Goal: Transaction & Acquisition: Obtain resource

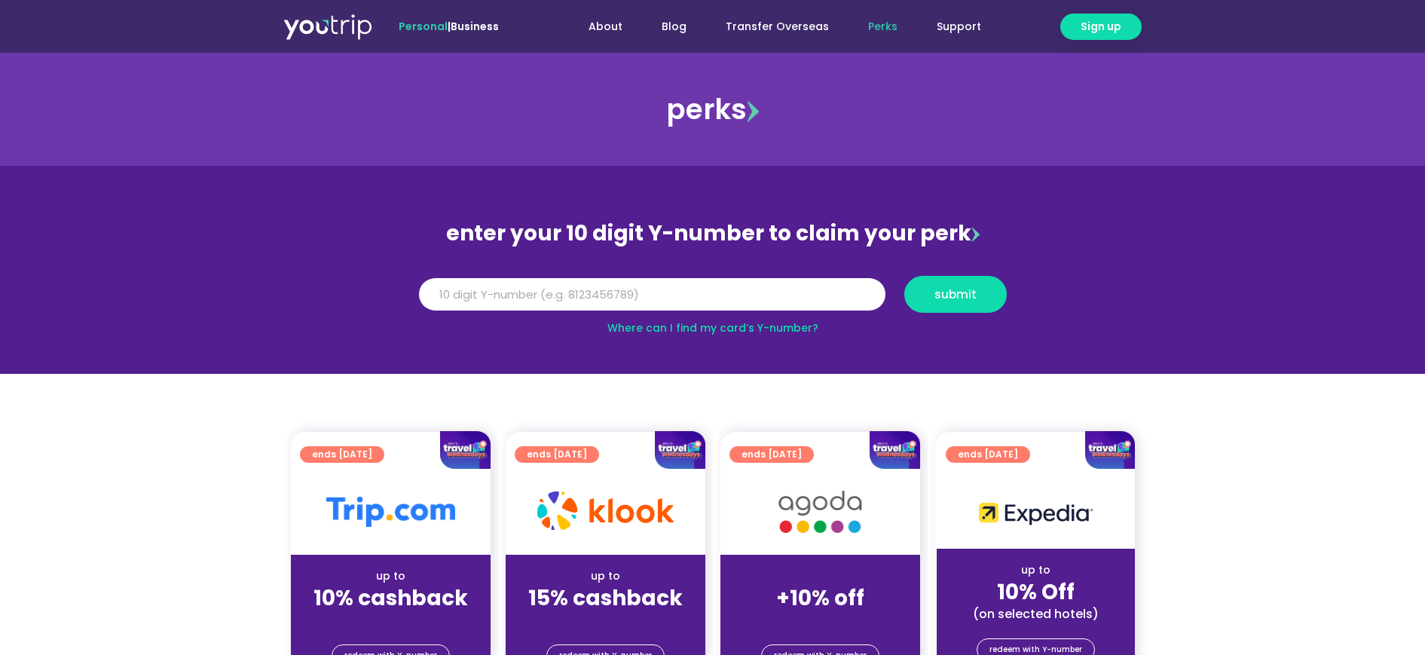
click at [630, 299] on input "Y Number" at bounding box center [652, 294] width 466 height 33
type input "8172643051"
click at [922, 301] on button "submit" at bounding box center [955, 294] width 102 height 37
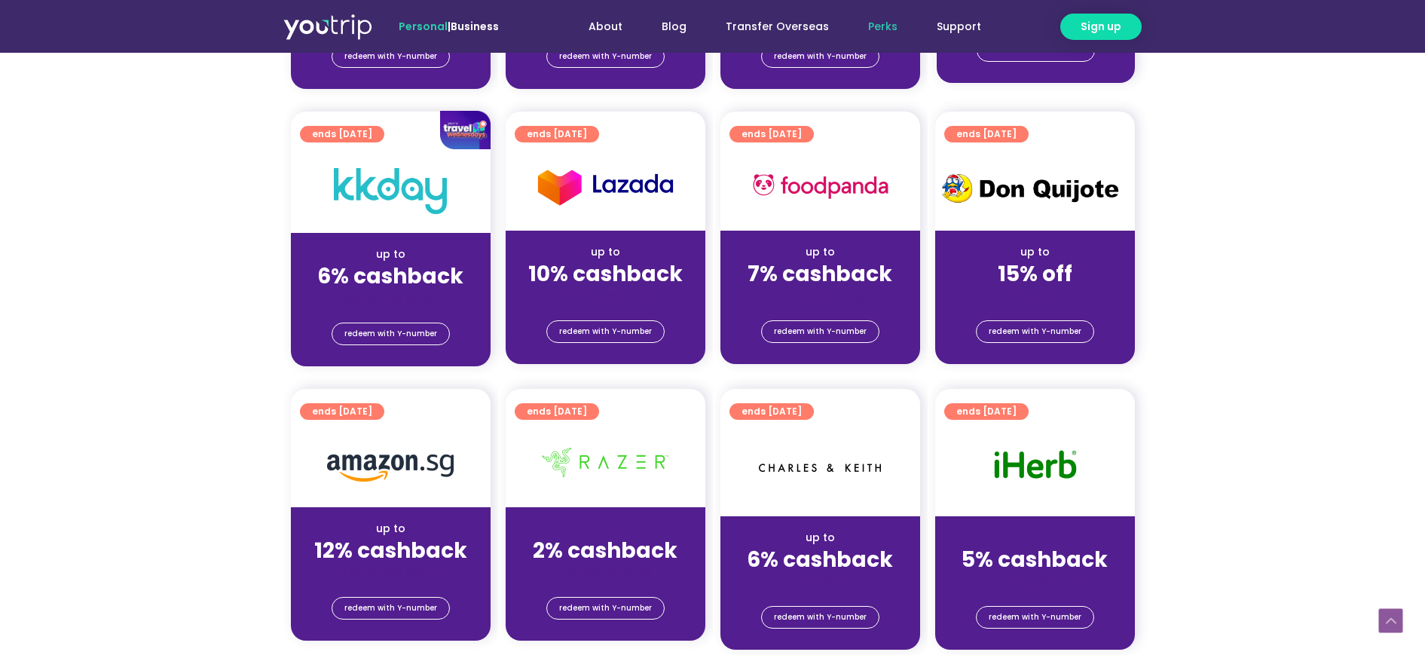
scroll to position [314, 0]
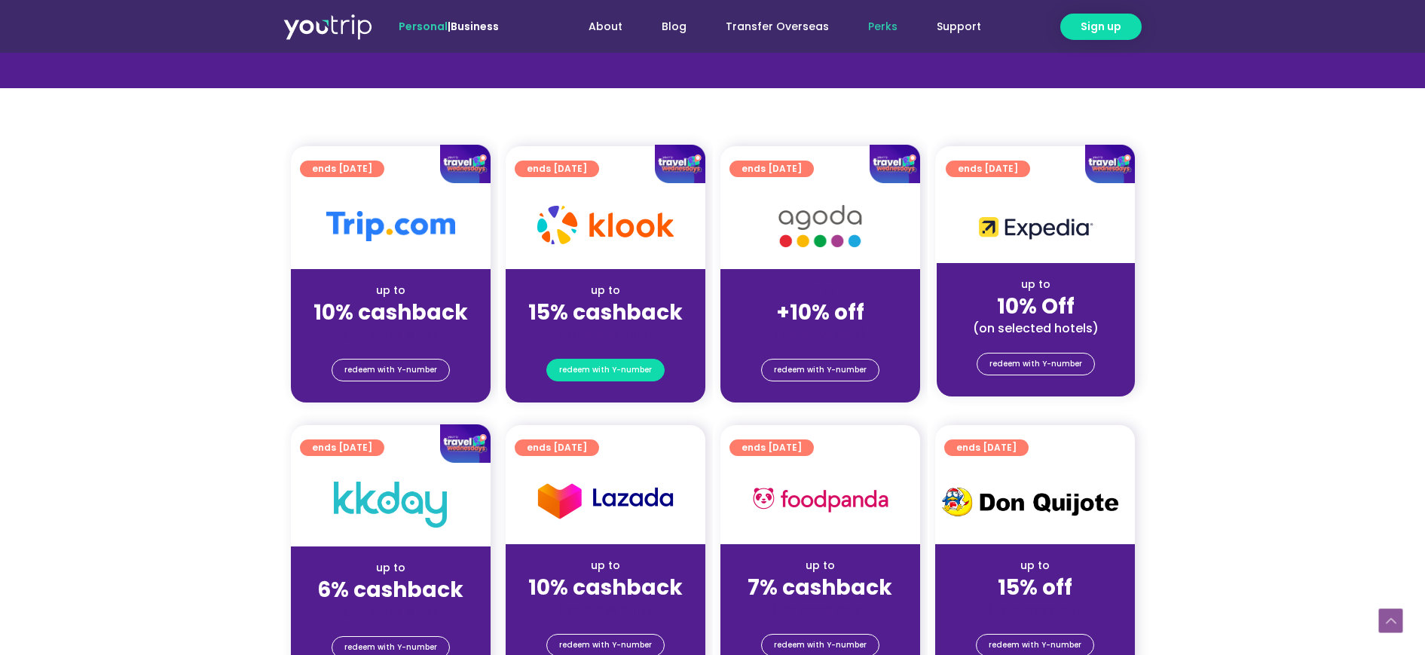
click at [610, 367] on span "redeem with Y-number" at bounding box center [605, 369] width 93 height 21
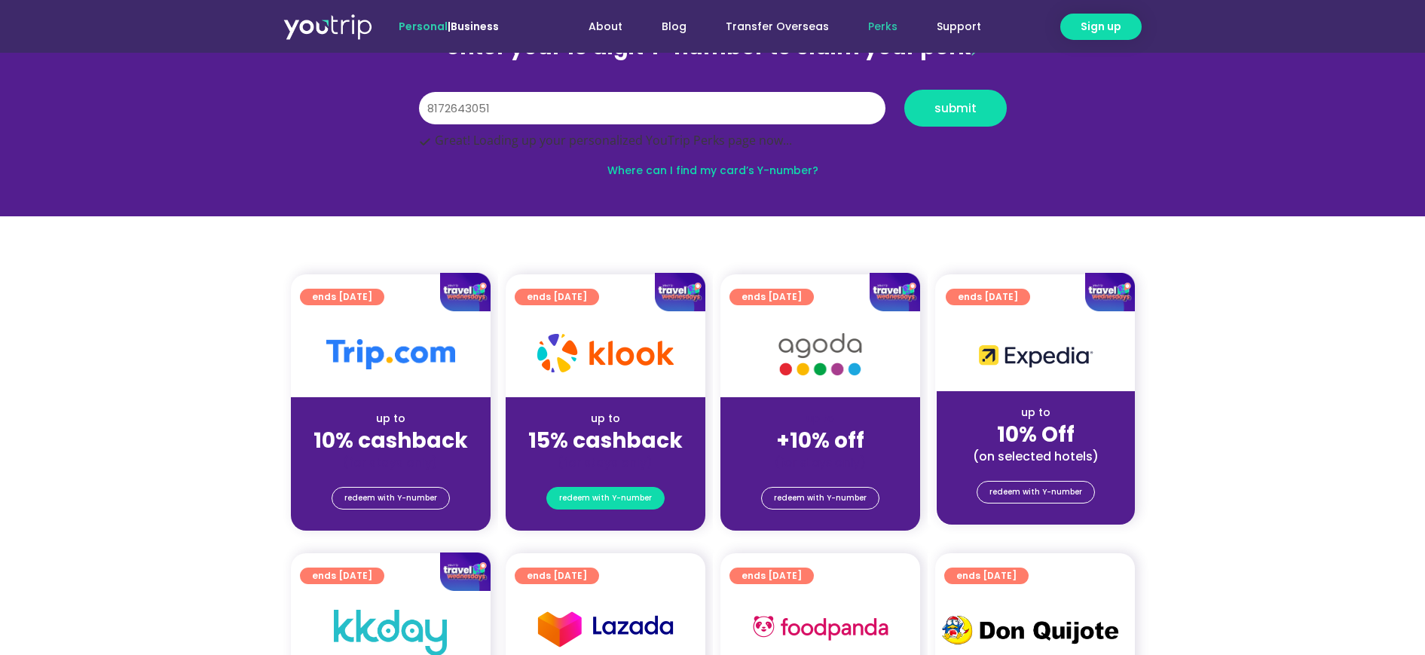
scroll to position [166, 0]
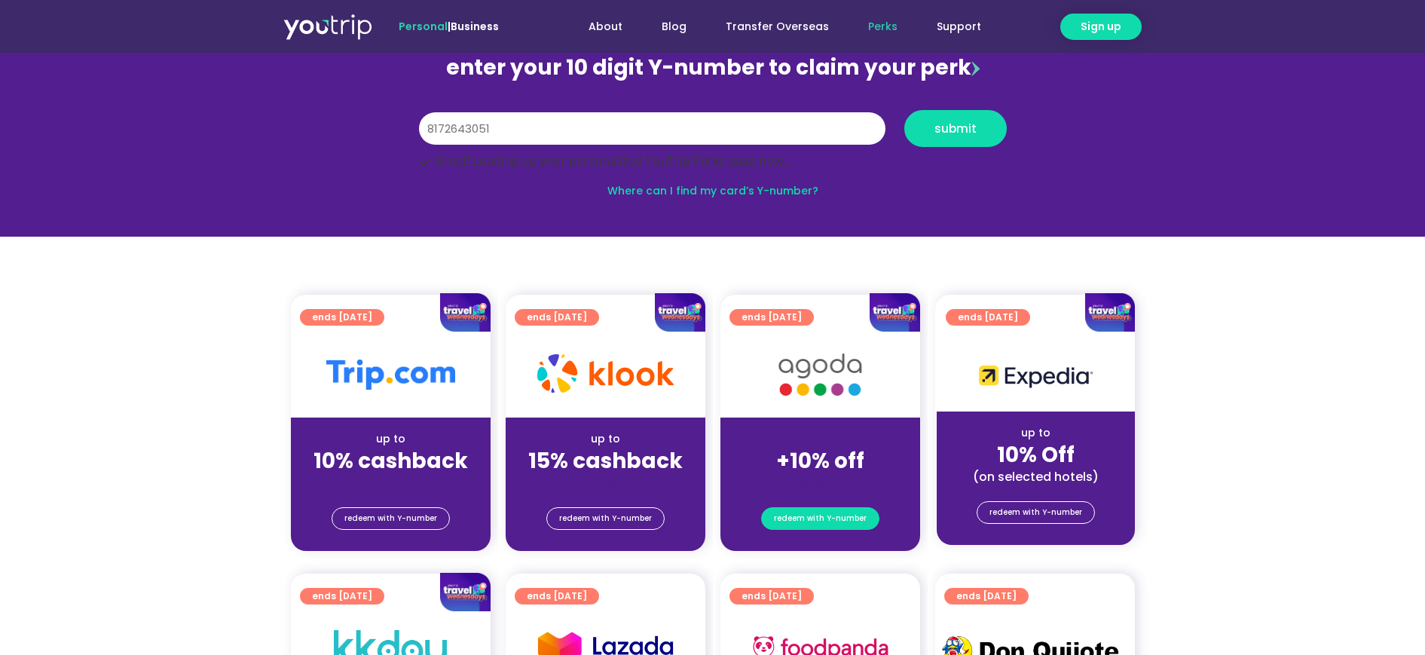
click at [843, 519] on span "redeem with Y-number" at bounding box center [820, 518] width 93 height 21
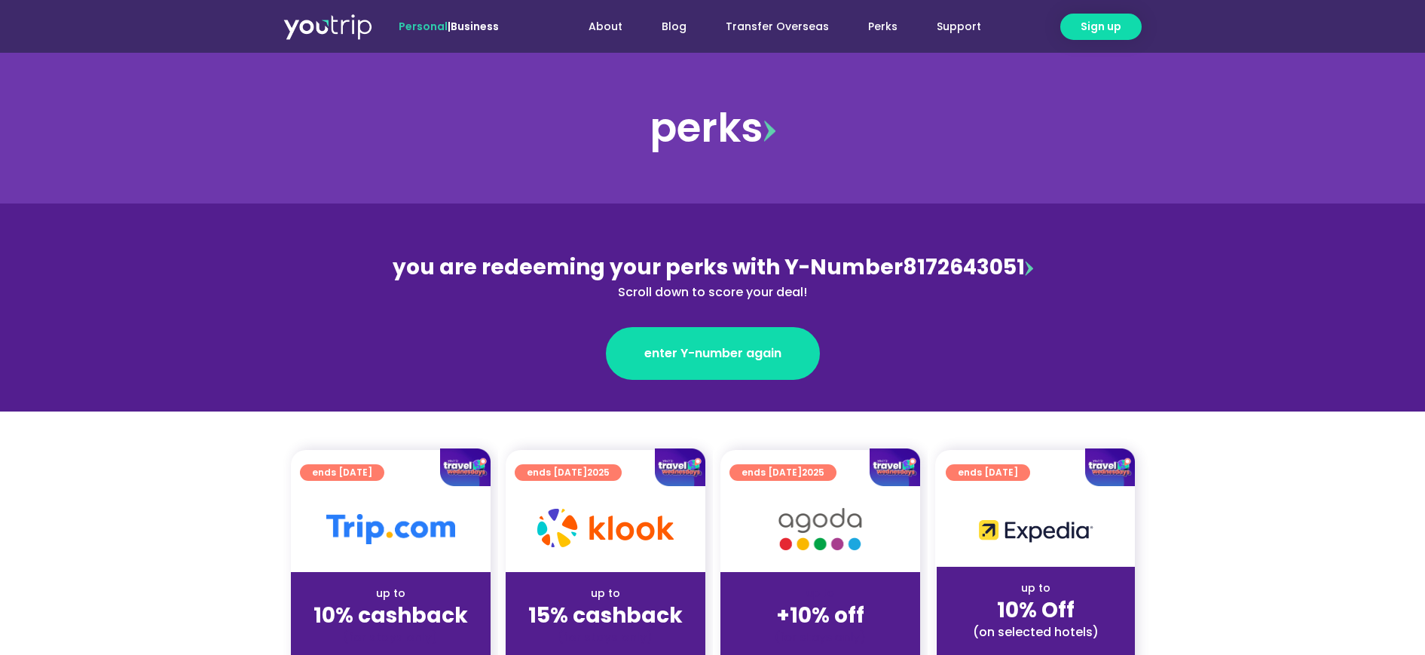
scroll to position [314, 0]
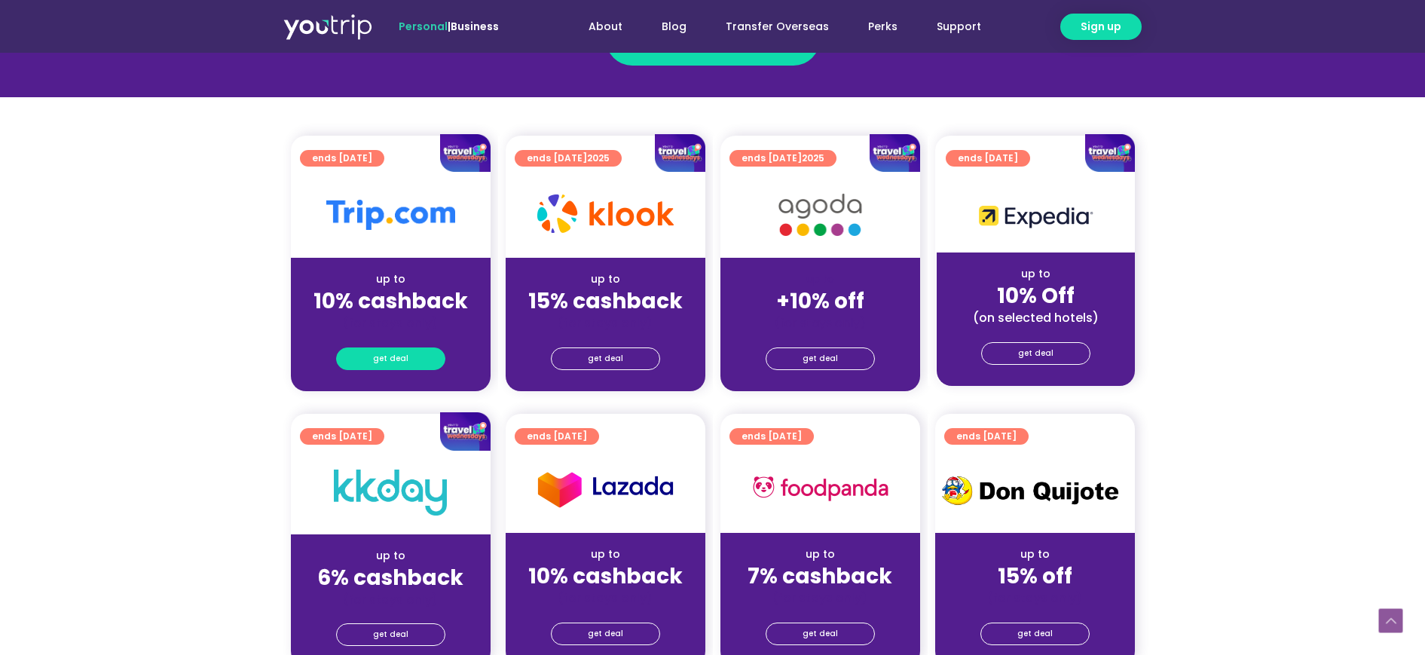
click at [366, 356] on link "get deal" at bounding box center [390, 358] width 109 height 23
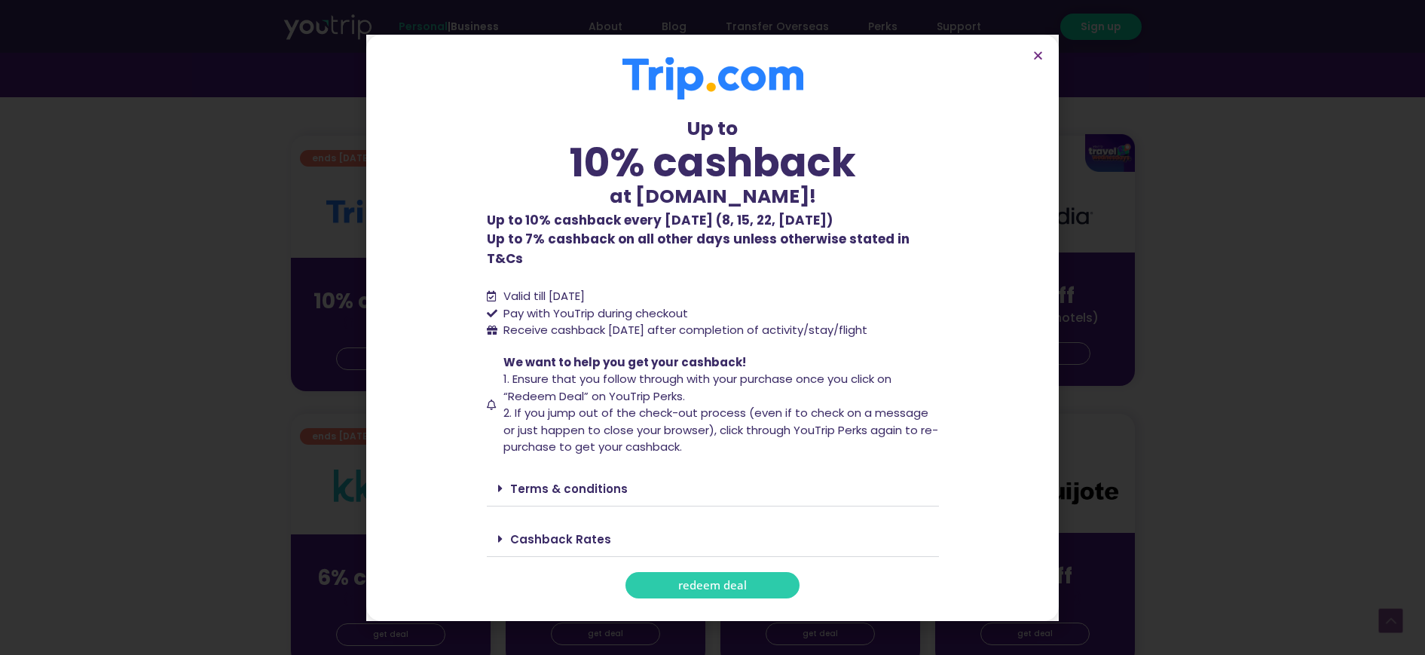
click at [726, 580] on span "redeem deal" at bounding box center [712, 585] width 69 height 11
click at [1046, 60] on section "Up to 10% cashback at Trip.com! Up to 10% cashback at Trip.com! Up to 10% cashb…" at bounding box center [712, 328] width 693 height 586
click at [1040, 61] on icon "Close" at bounding box center [1037, 55] width 11 height 11
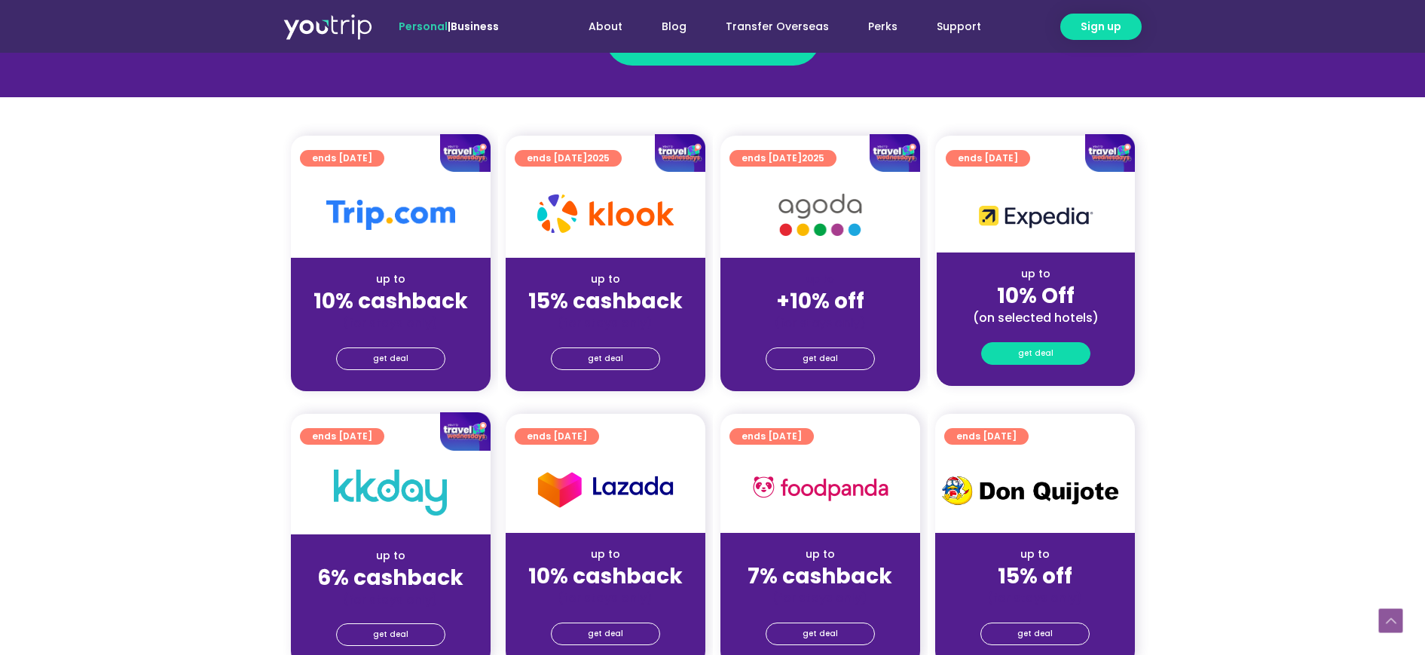
click at [1053, 347] on link "get deal" at bounding box center [1035, 353] width 109 height 23
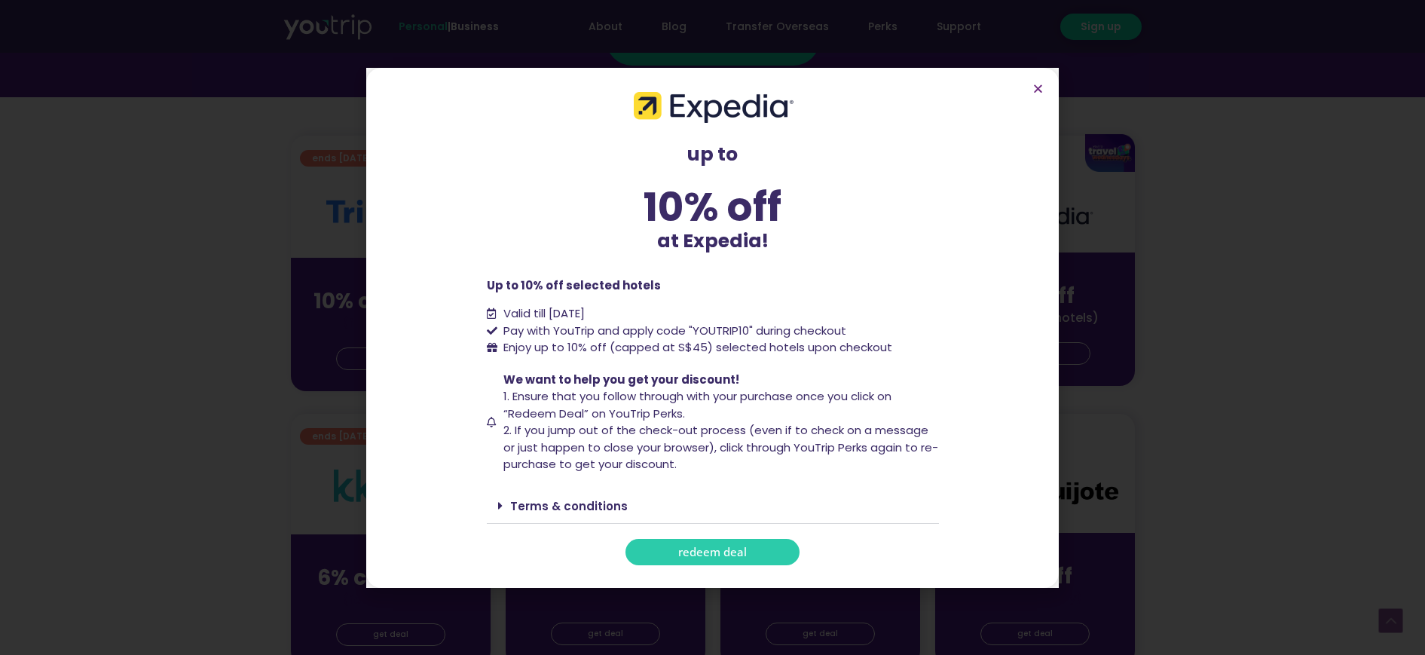
click at [765, 546] on link "redeem deal" at bounding box center [713, 552] width 174 height 26
